Goal: Book appointment/travel/reservation

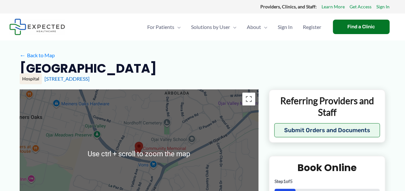
click at [87, 133] on div at bounding box center [139, 154] width 239 height 129
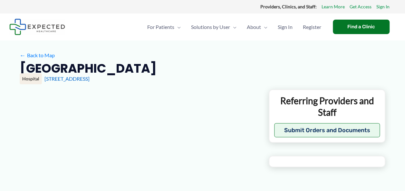
type input "**********"
